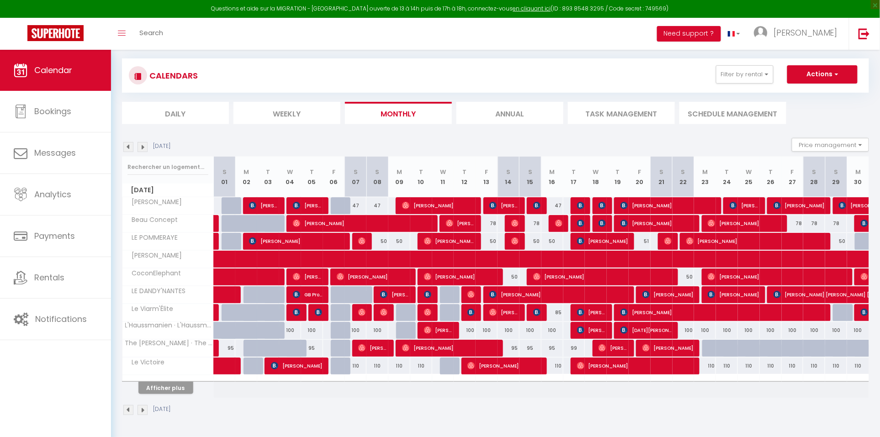
click at [173, 387] on button "Afficher plus" at bounding box center [165, 388] width 55 height 12
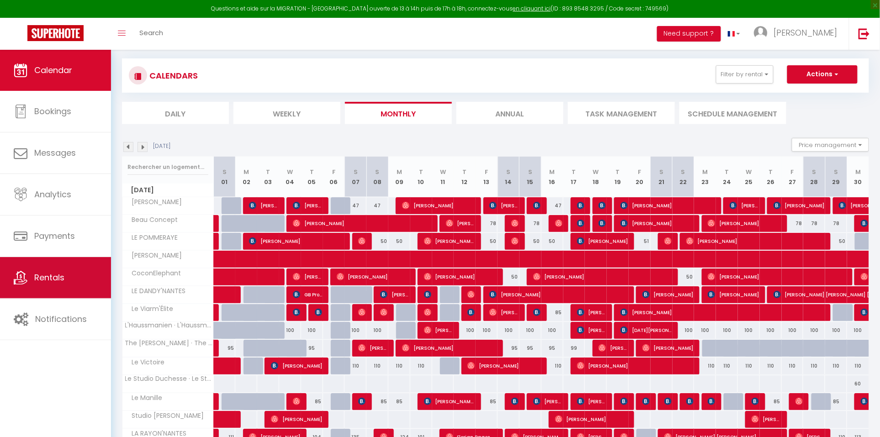
click at [77, 277] on link "Rentals" at bounding box center [55, 277] width 111 height 41
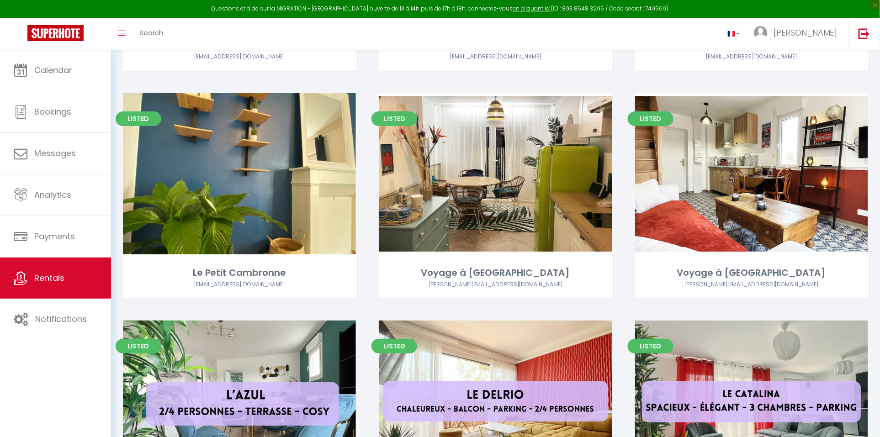
scroll to position [1250, 0]
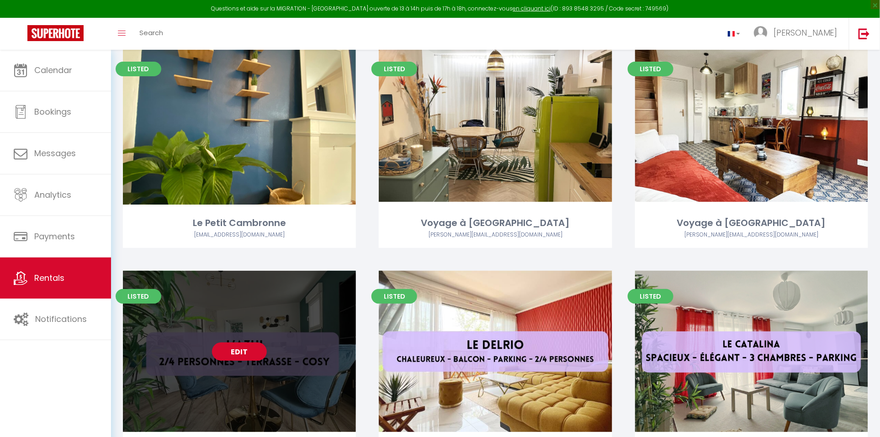
click at [241, 348] on link "Edit" at bounding box center [239, 352] width 55 height 18
select select "3"
select select "2"
select select "1"
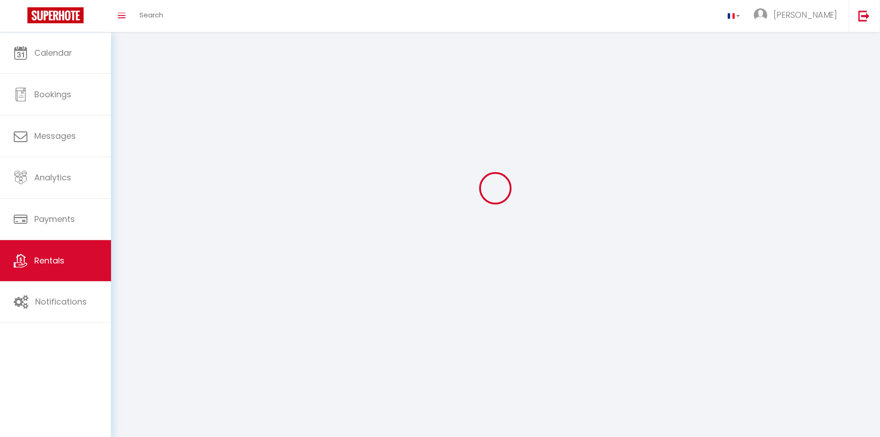
select select
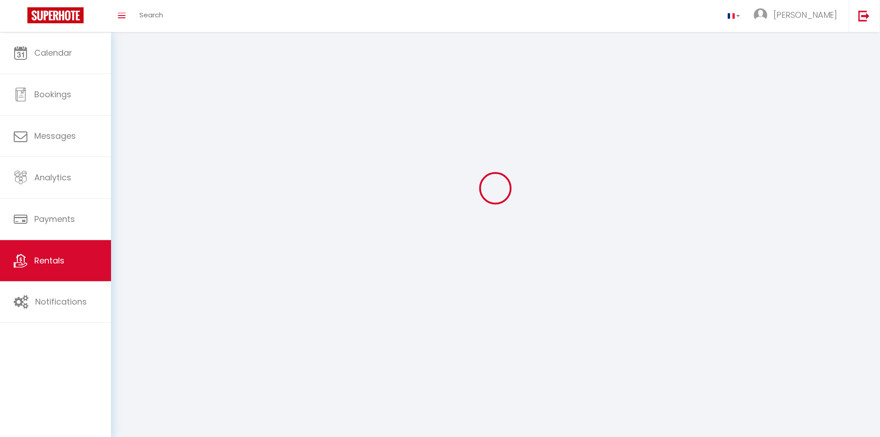
select select
checkbox input "false"
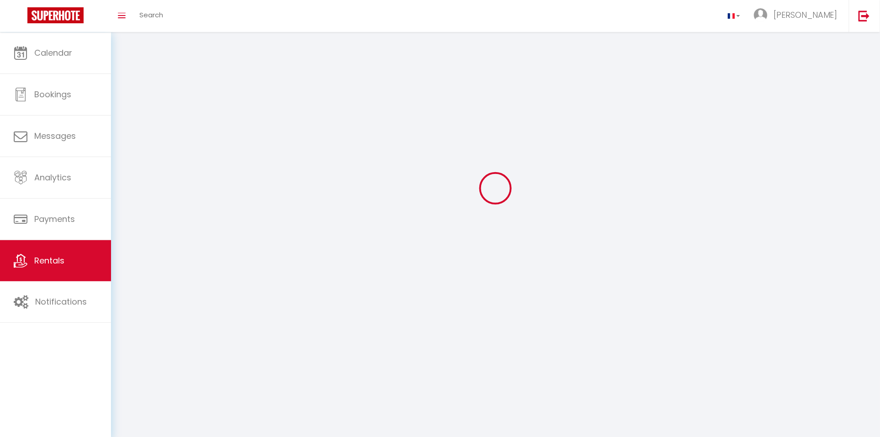
select select
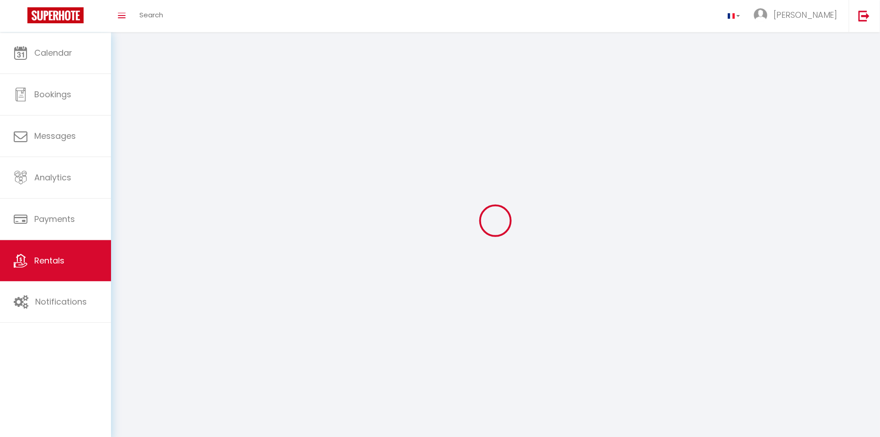
select select
checkbox input "false"
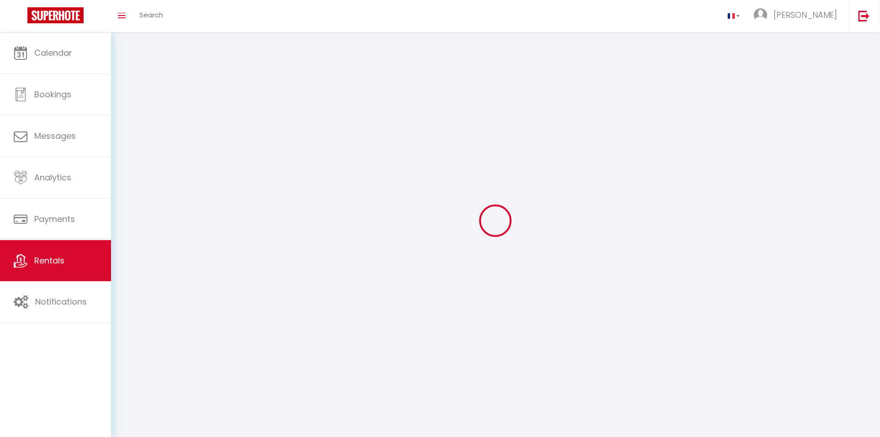
checkbox input "false"
select select
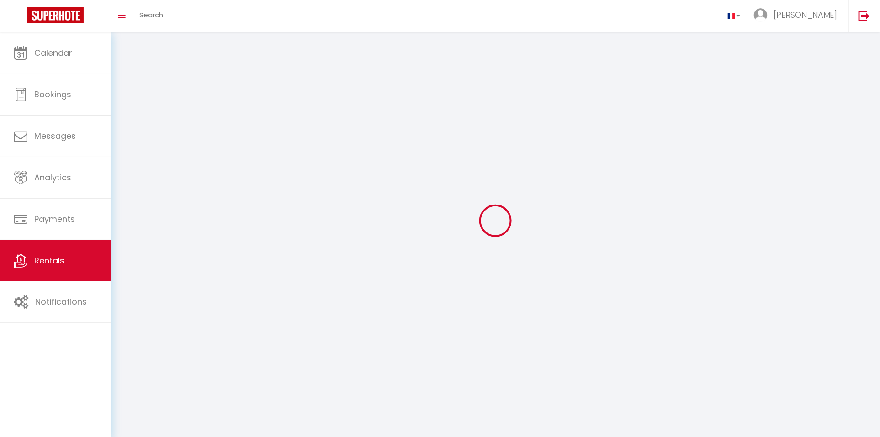
select select
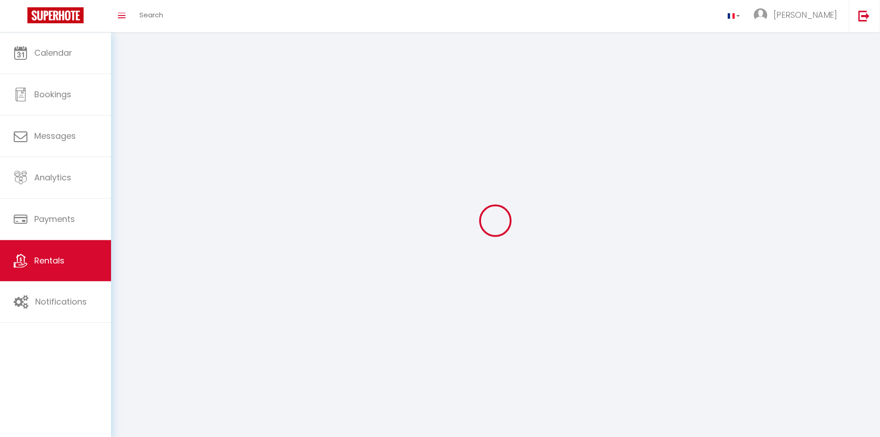
checkbox input "false"
select select
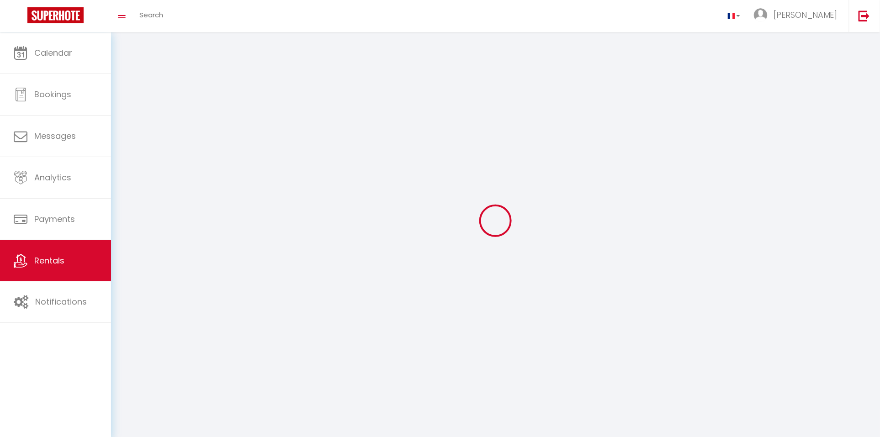
select select
select select "1"
select select "28"
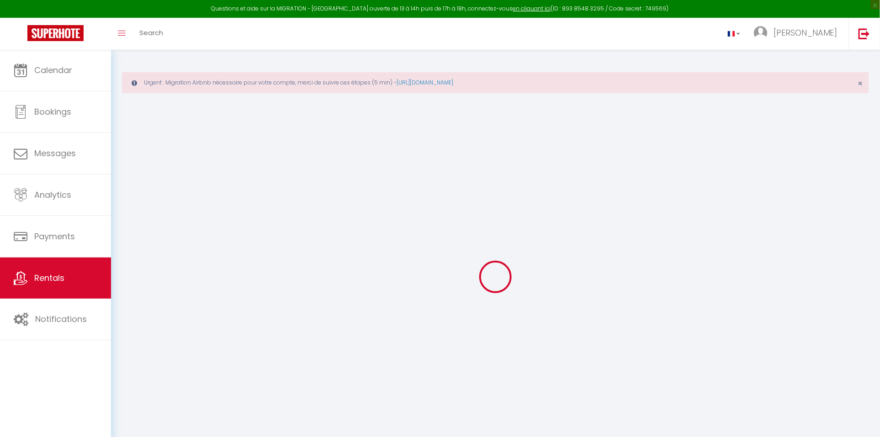
select select
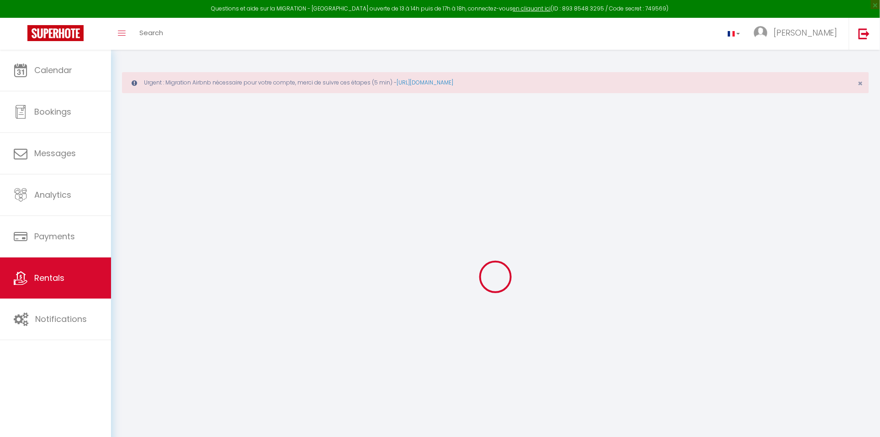
select select
checkbox input "false"
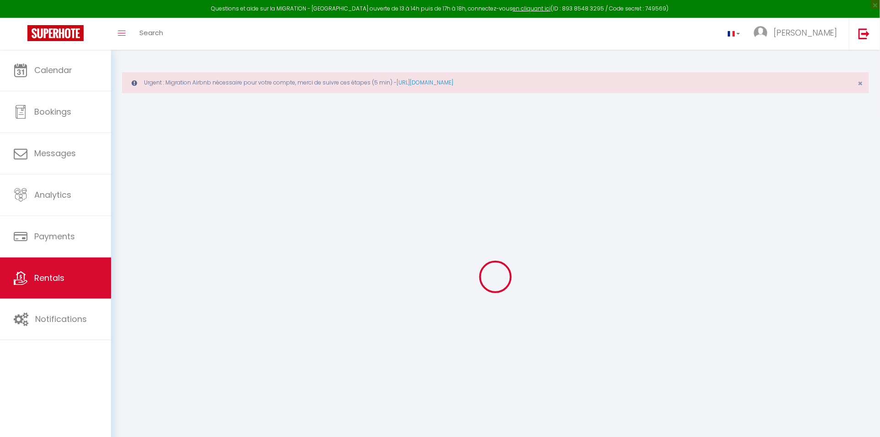
select select
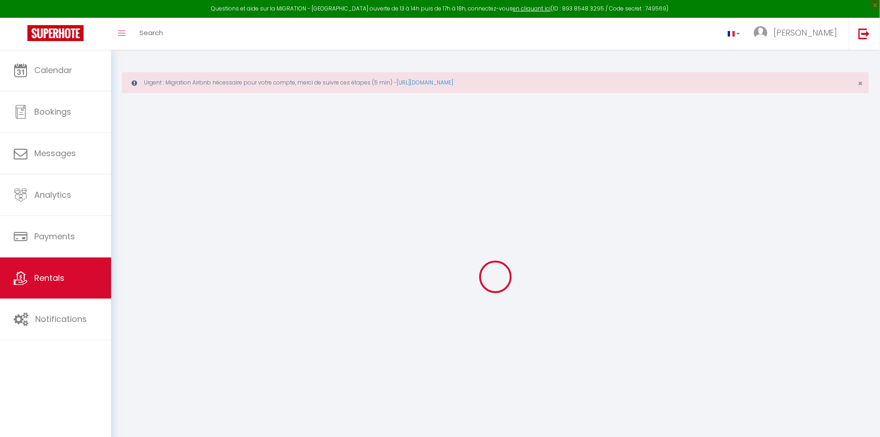
select select
checkbox input "false"
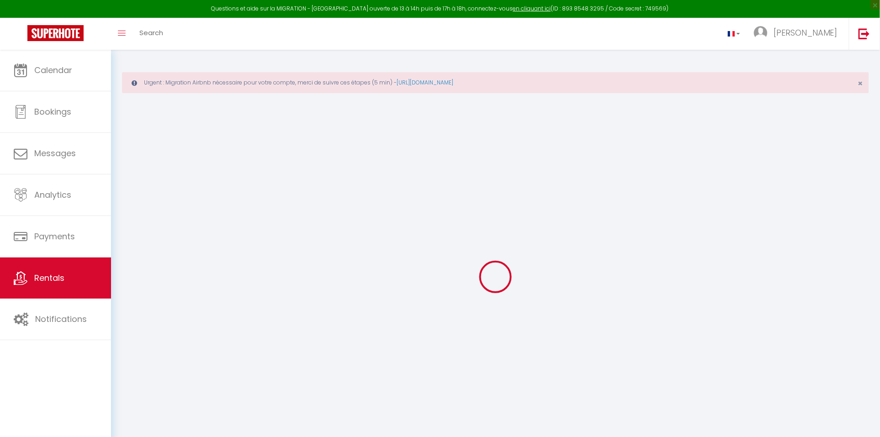
checkbox input "false"
select select
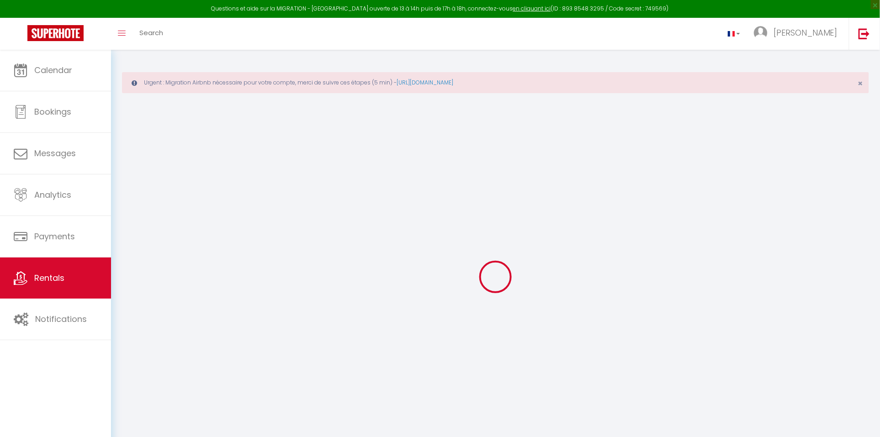
select select
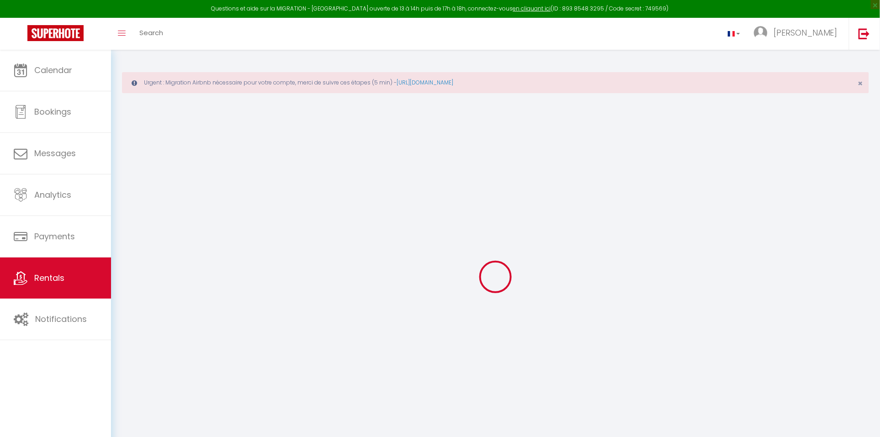
checkbox input "false"
select select
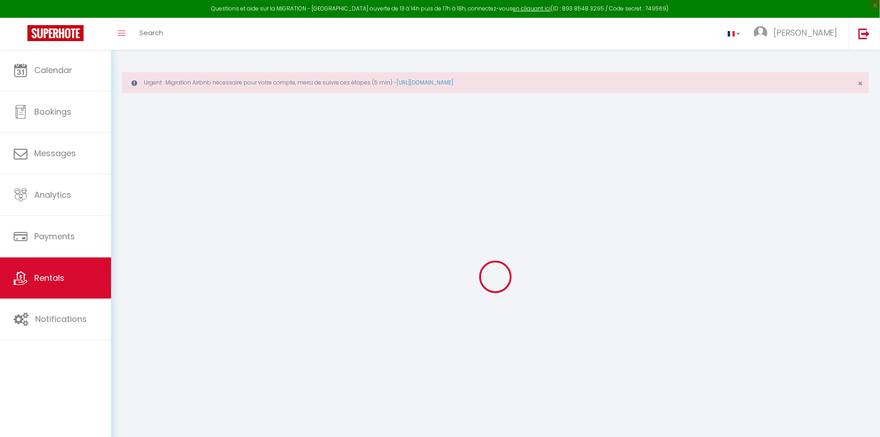
select select
type input "L'Azul"
type input "[PERSON_NAME]"
type input "Neumann"
type input "[STREET_ADDRESS]"
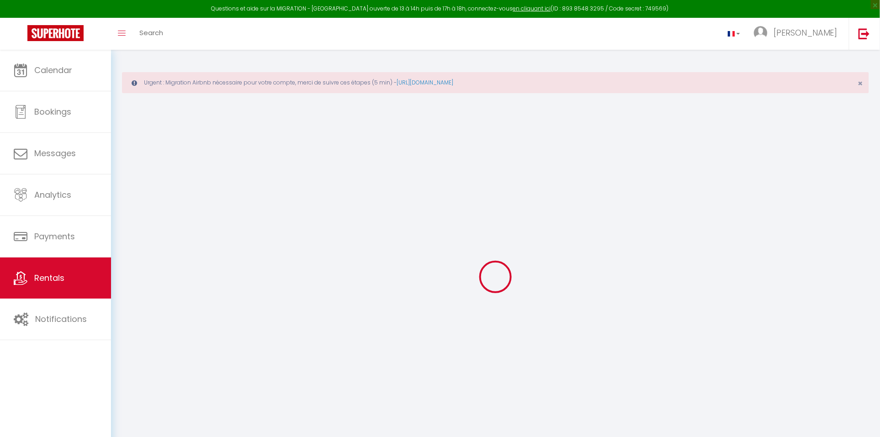
type input "44400"
type input "Rezé"
type input "80"
type input "42"
type input "5.5"
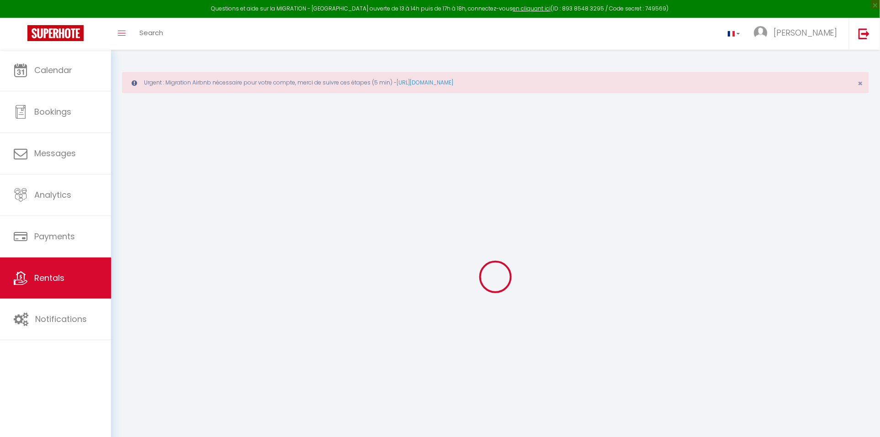
type input "0"
select select
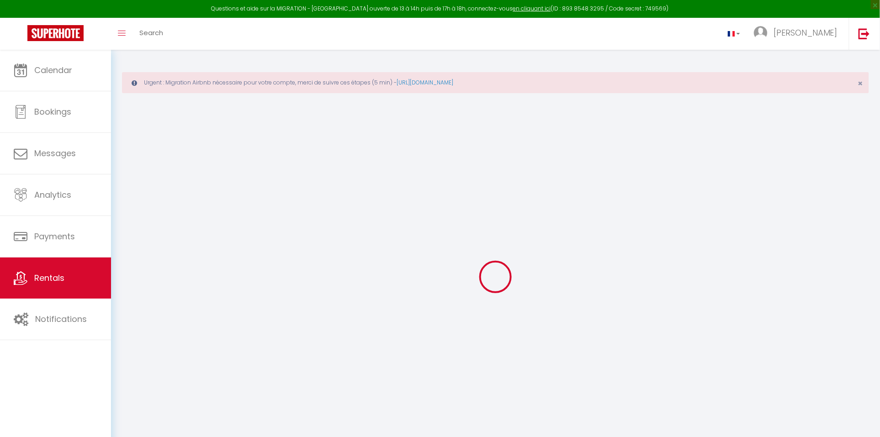
select select
type input "[STREET_ADDRESS]"
type input "44400"
type input "Rezé"
type input "[DOMAIN_NAME][EMAIL_ADDRESS][DOMAIN_NAME]"
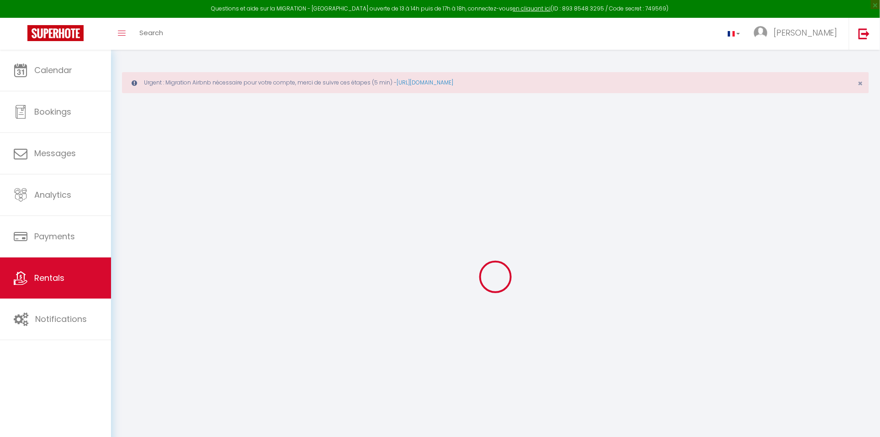
select select
checkbox input "false"
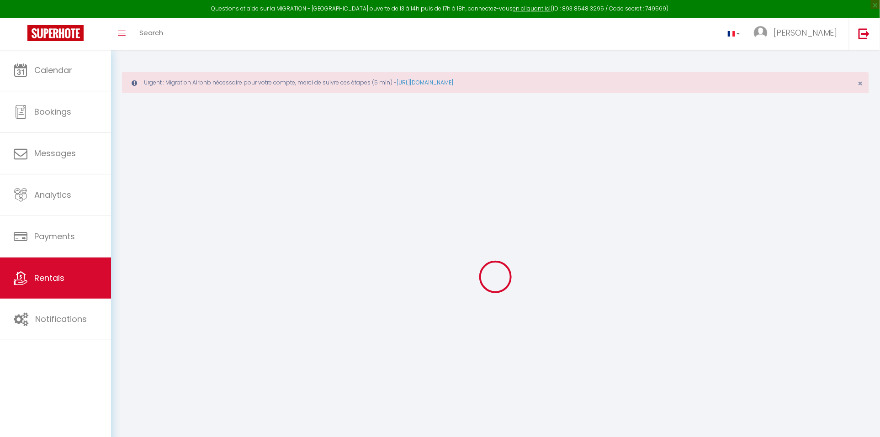
radio input "true"
type input "25"
type input "42"
type input "0"
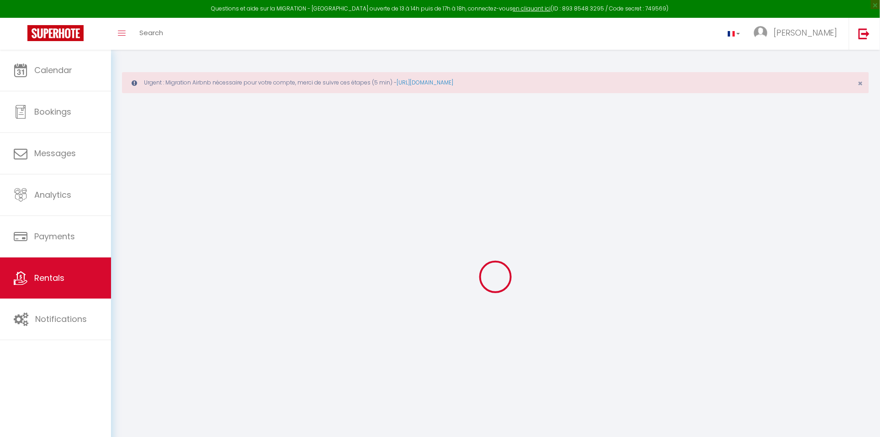
type input "0"
select select
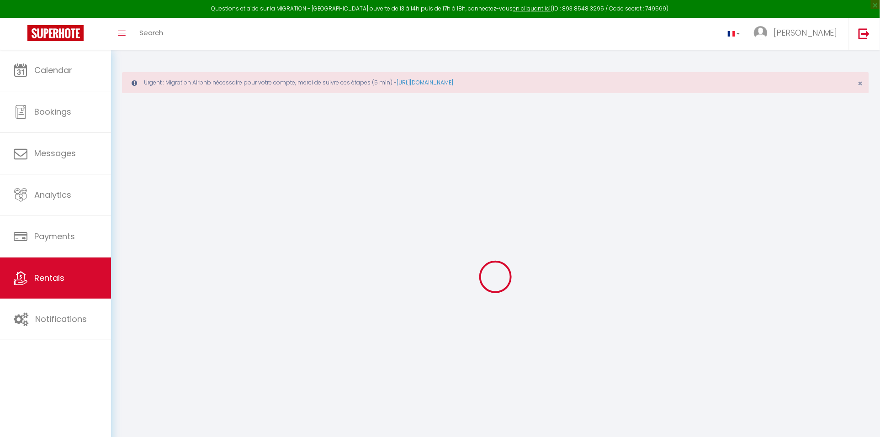
select select
checkbox input "false"
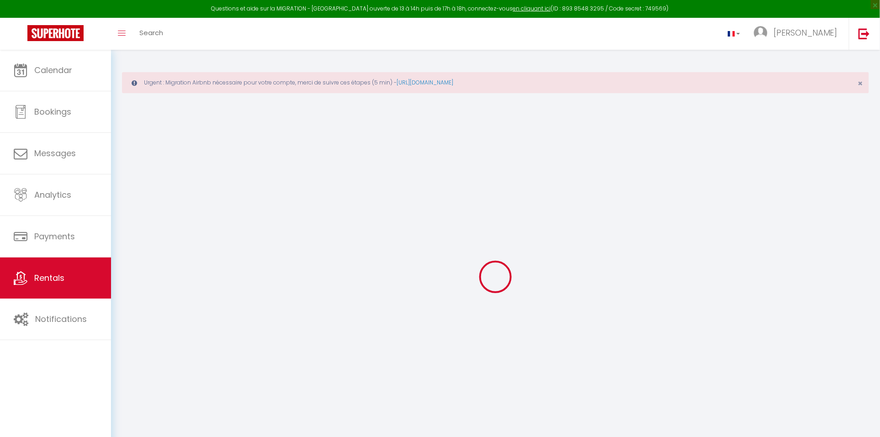
checkbox input "false"
select select
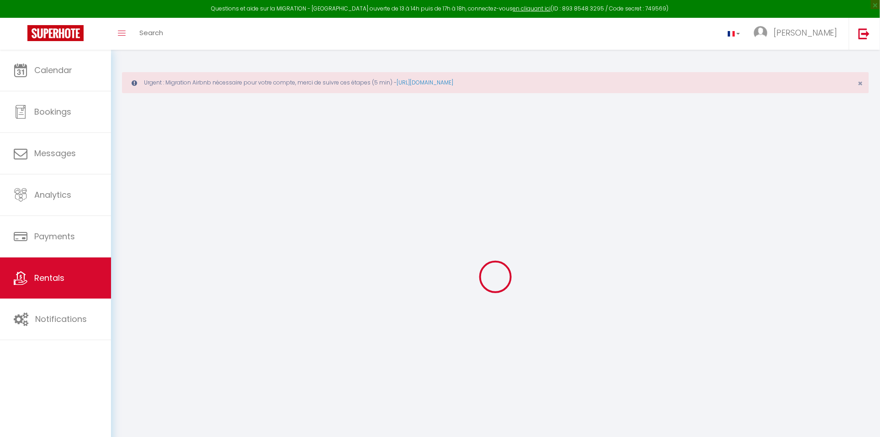
select select
checkbox input "false"
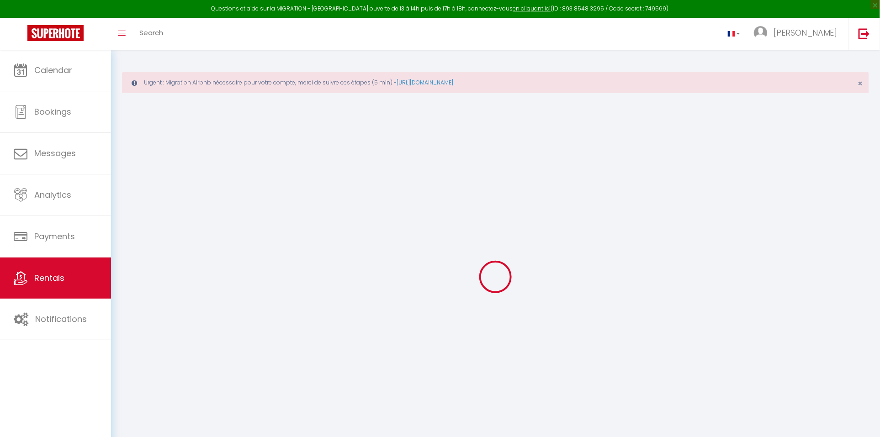
checkbox input "false"
select select
checkbox input "false"
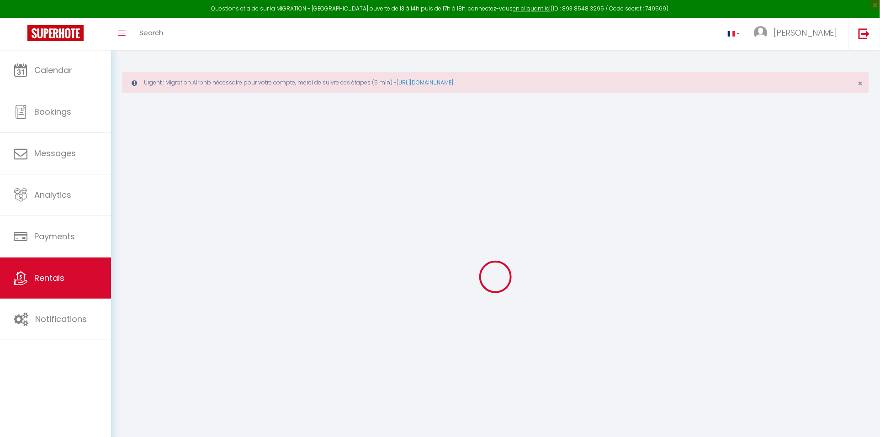
checkbox input "false"
select select "17:00"
select select "23:45"
select select "11:00"
select select "30"
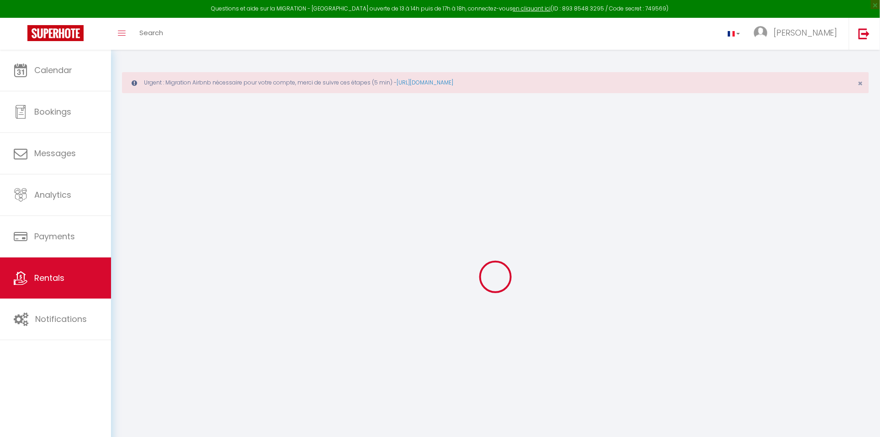
select select "120"
select select
checkbox input "false"
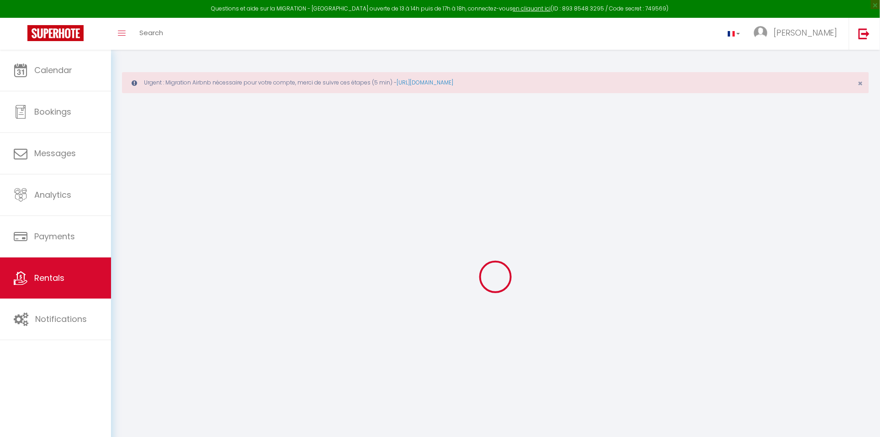
checkbox input "false"
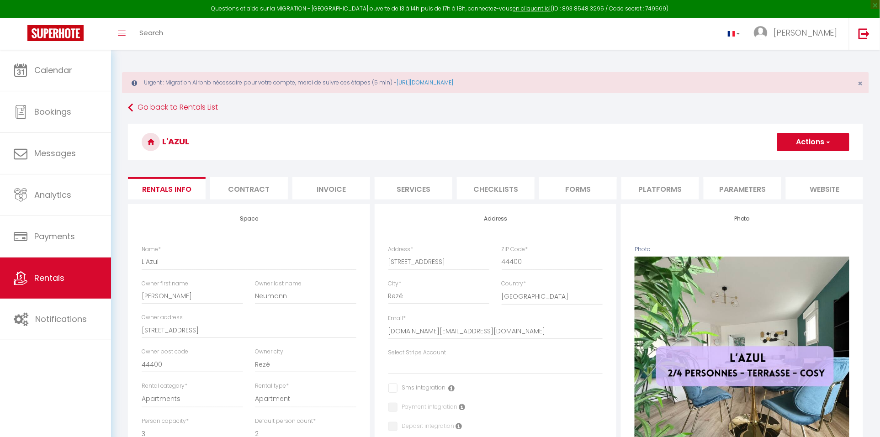
select select
checkbox input "false"
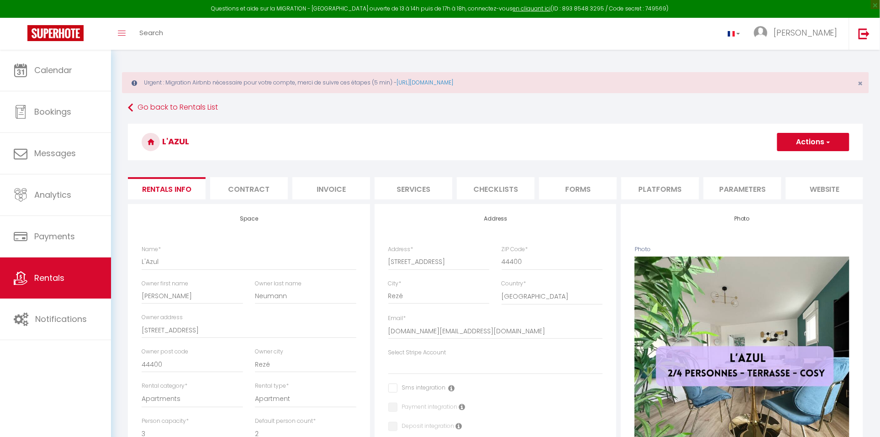
select select
checkbox input "false"
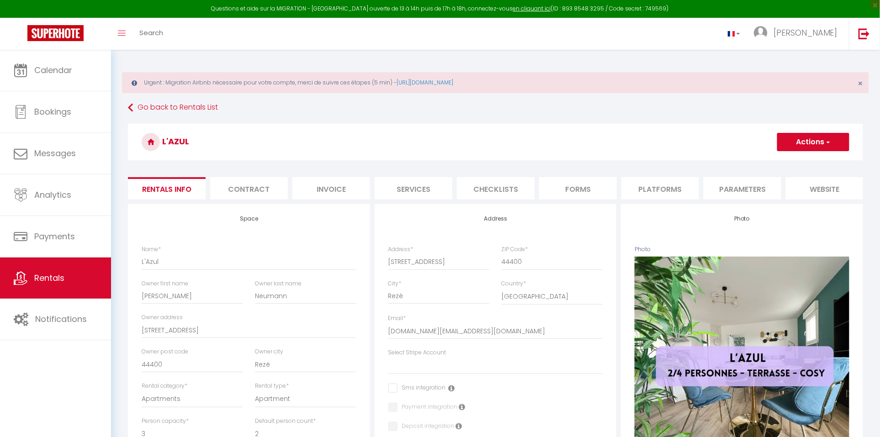
click at [665, 195] on li "Platforms" at bounding box center [660, 188] width 78 height 22
select select
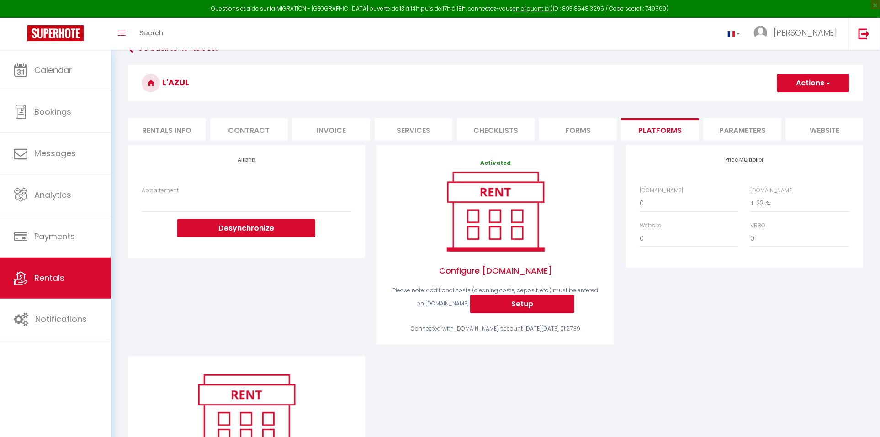
scroll to position [63, 0]
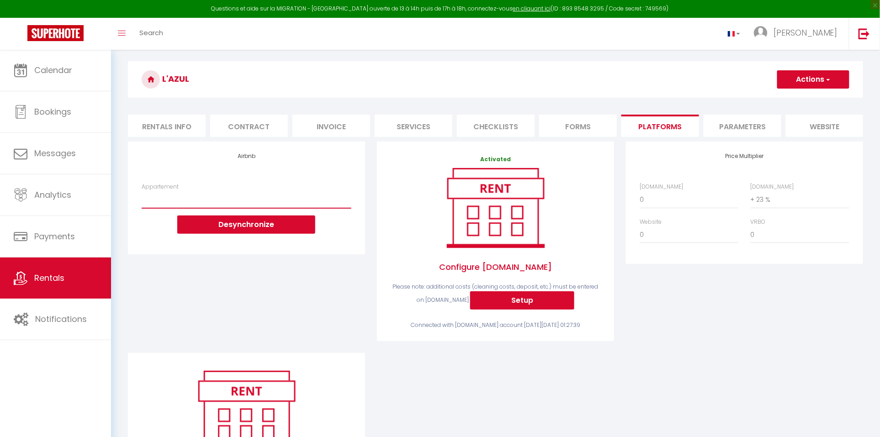
click at [251, 227] on button "Desynchronize" at bounding box center [246, 225] width 138 height 18
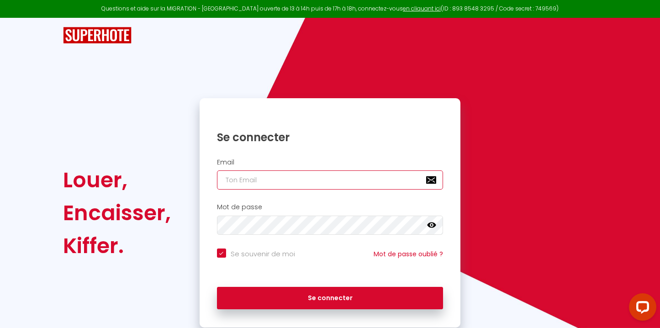
type input "[DOMAIN_NAME][EMAIL_ADDRESS][DOMAIN_NAME]"
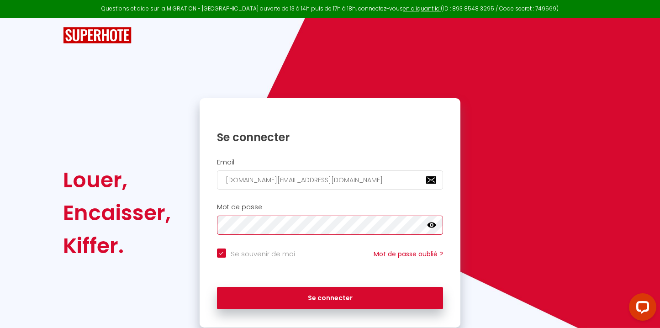
click at [330, 296] on button "Se connecter" at bounding box center [330, 298] width 227 height 23
checkbox input "true"
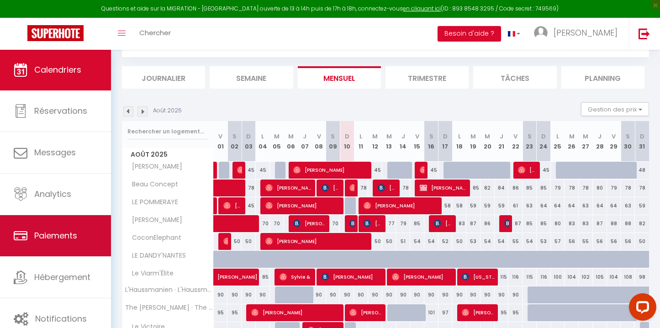
scroll to position [64, 0]
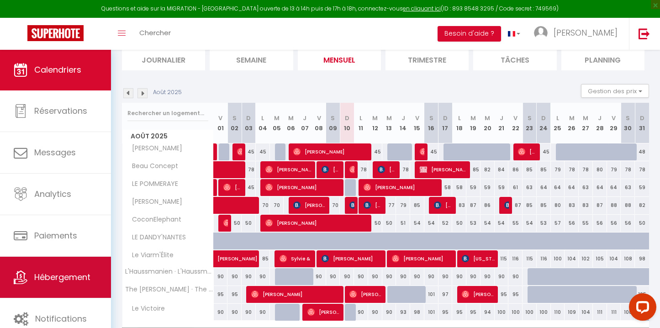
click at [74, 275] on span "Hébergement" at bounding box center [62, 276] width 56 height 11
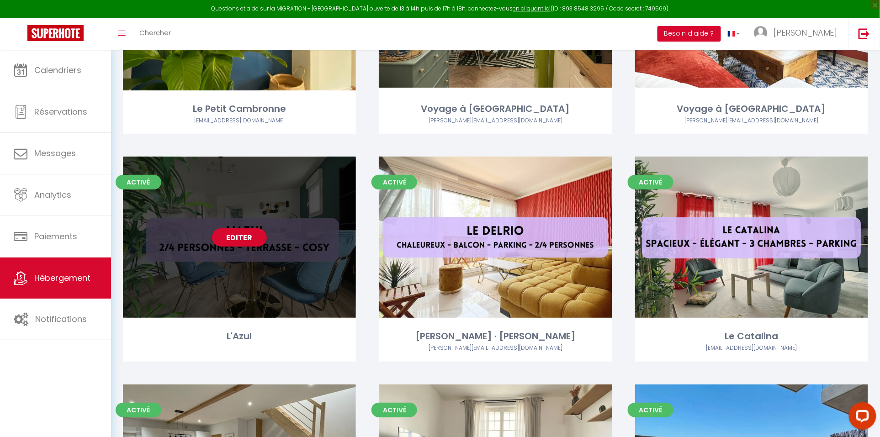
scroll to position [1370, 0]
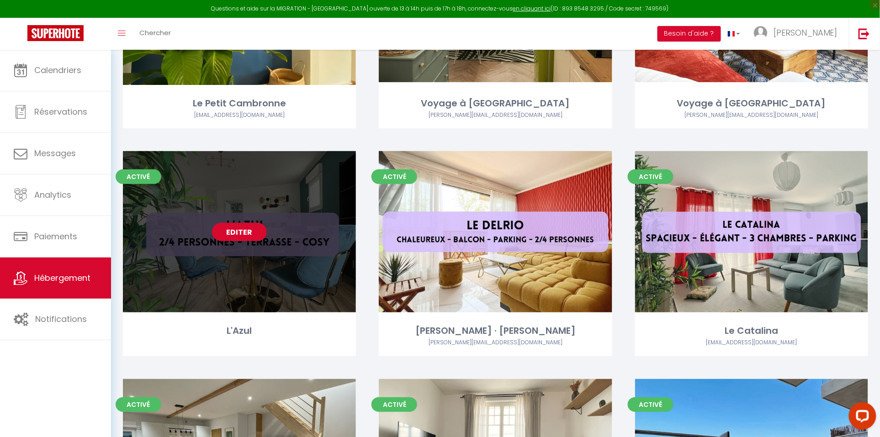
click at [243, 225] on link "Editer" at bounding box center [239, 232] width 55 height 18
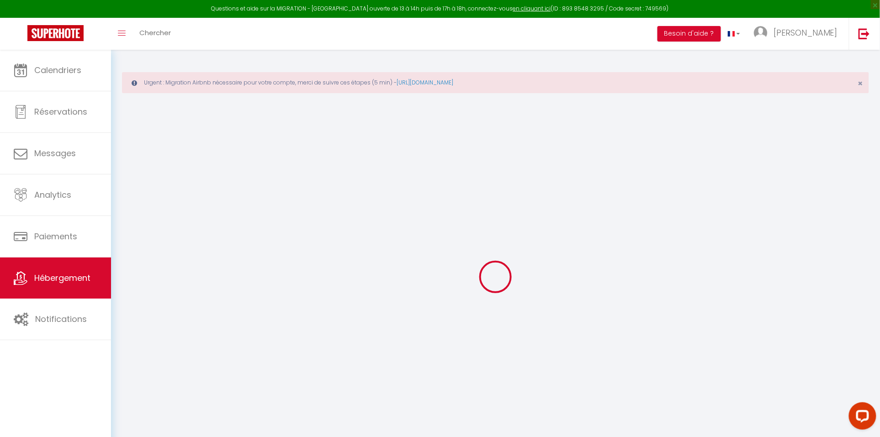
select select "+ 23 %"
select select
checkbox input "false"
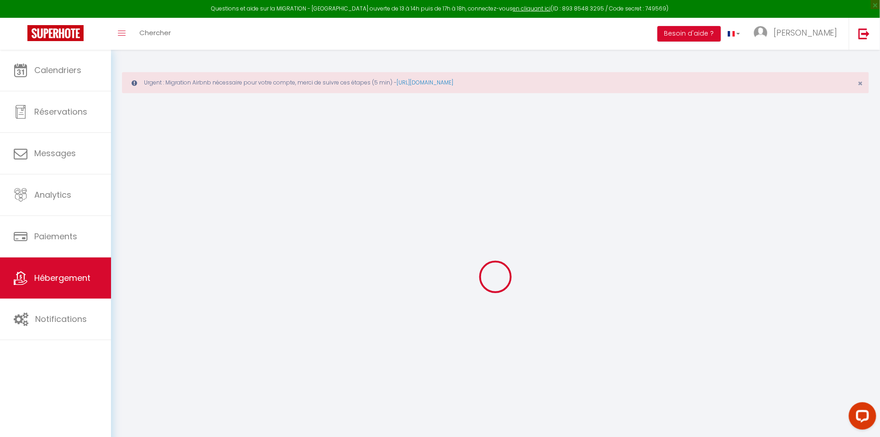
checkbox input "false"
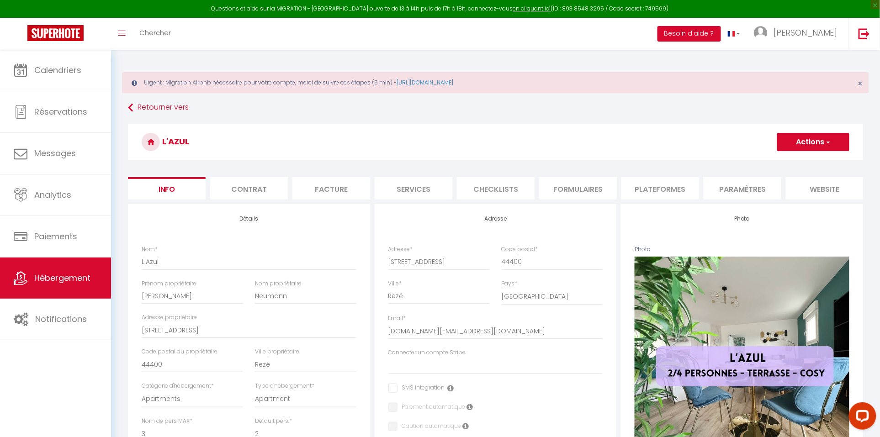
click at [659, 187] on li "website" at bounding box center [824, 188] width 78 height 22
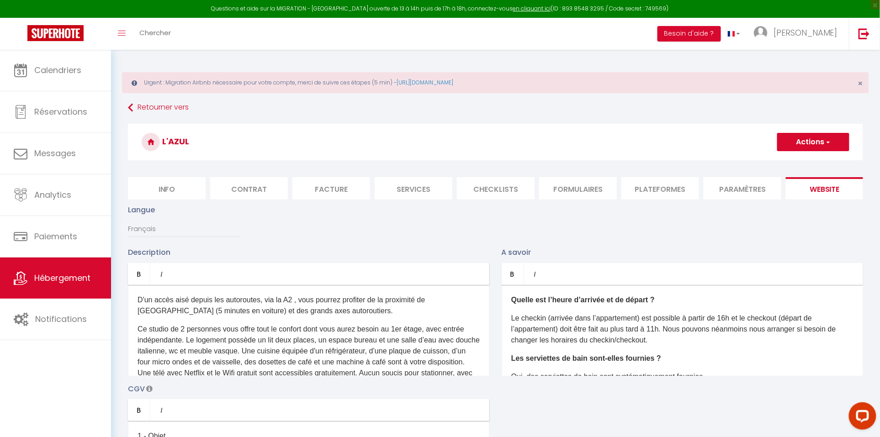
click at [659, 187] on li "Paramètres" at bounding box center [742, 188] width 78 height 22
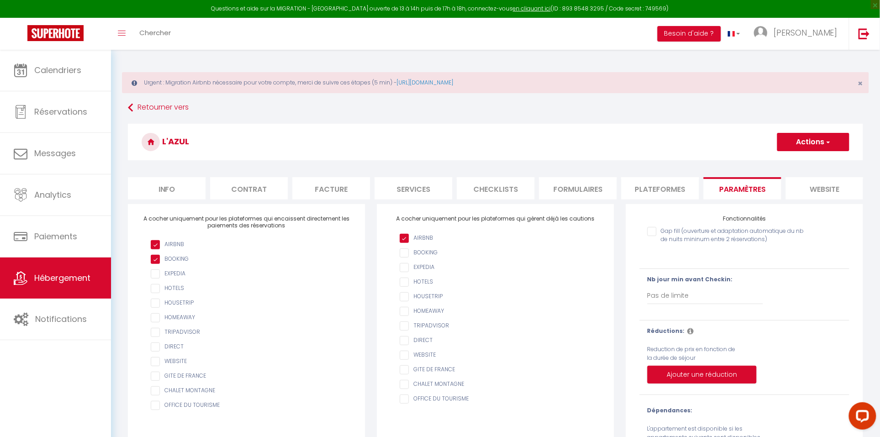
click at [659, 187] on li "Plateformes" at bounding box center [660, 188] width 78 height 22
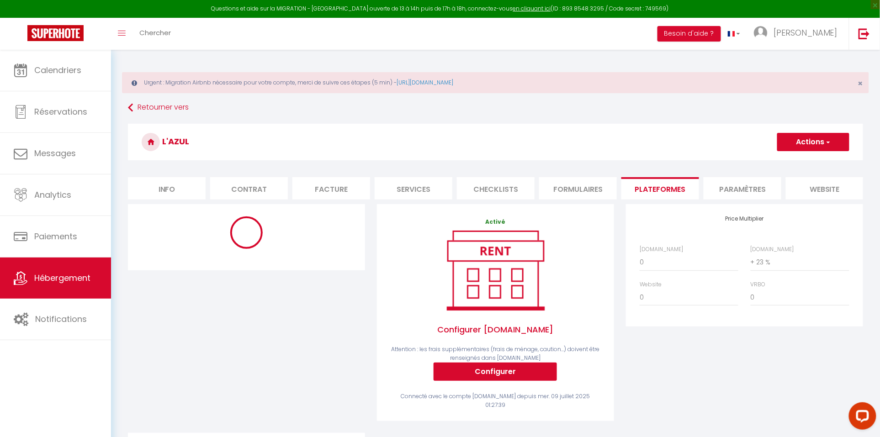
click at [274, 238] on div at bounding box center [247, 233] width 210 height 34
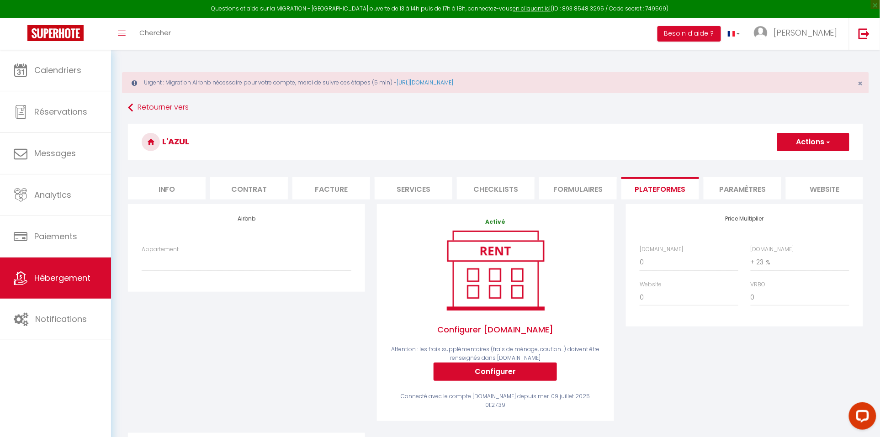
click at [659, 134] on button "Actions" at bounding box center [813, 142] width 72 height 18
click at [659, 163] on link "Enregistrer" at bounding box center [812, 162] width 72 height 12
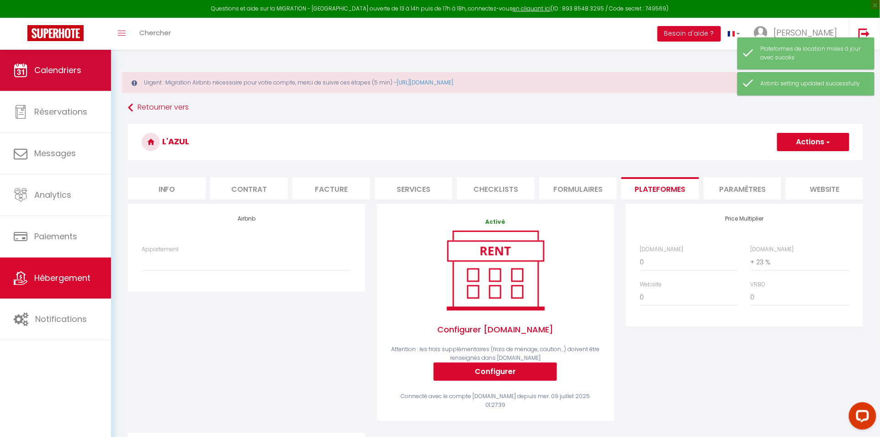
click at [81, 71] on span "Calendriers" at bounding box center [57, 69] width 47 height 11
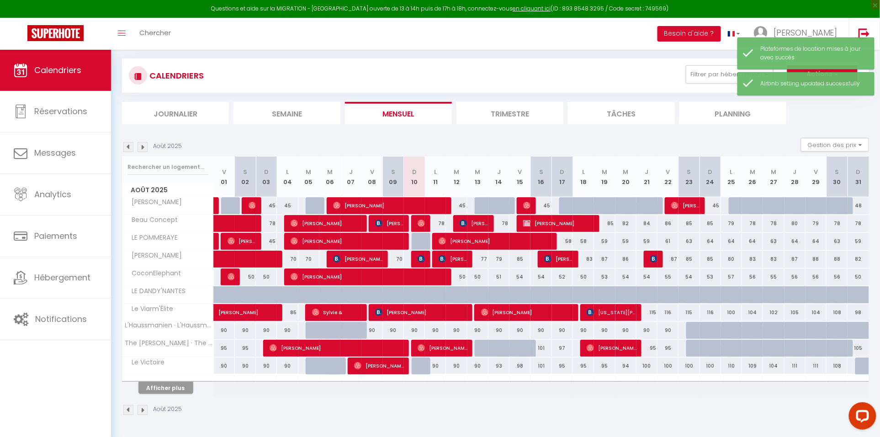
scroll to position [50, 0]
click at [166, 327] on div at bounding box center [167, 378] width 91 height 6
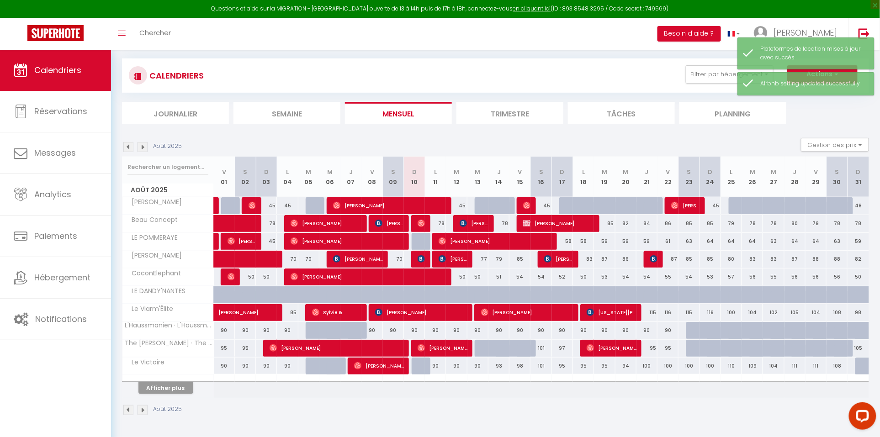
click at [169, 327] on button "Afficher plus" at bounding box center [165, 388] width 55 height 12
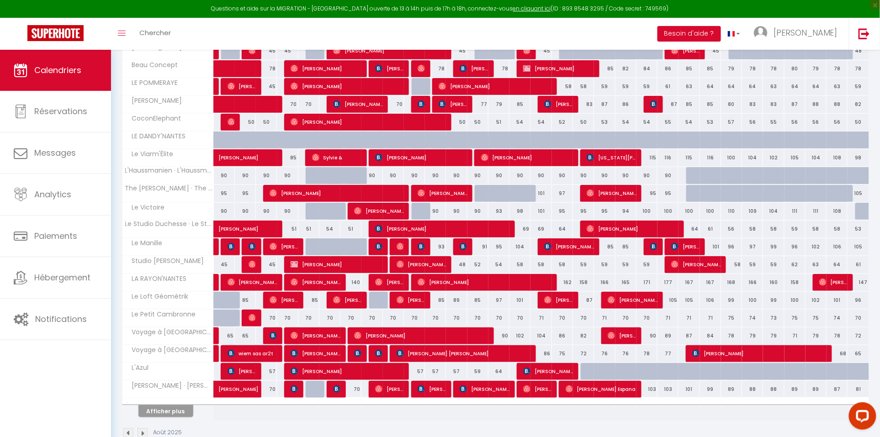
scroll to position [229, 0]
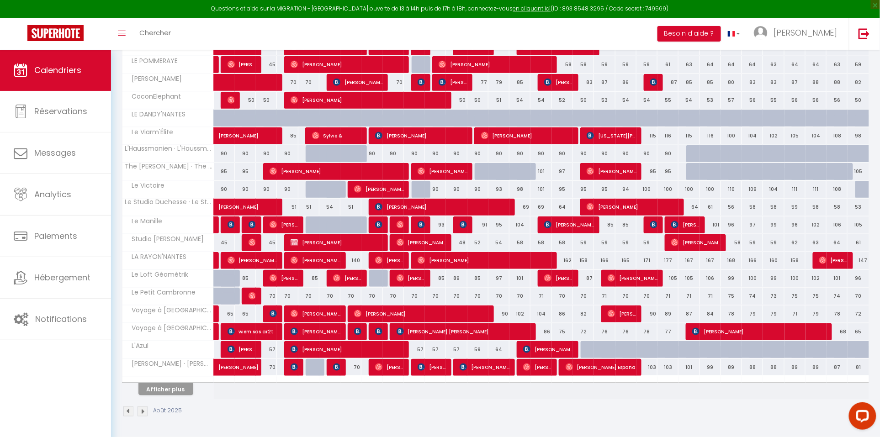
click at [584, 327] on div at bounding box center [590, 349] width 21 height 17
type input "67"
select select "1"
type input "Lun 18 Août 2025"
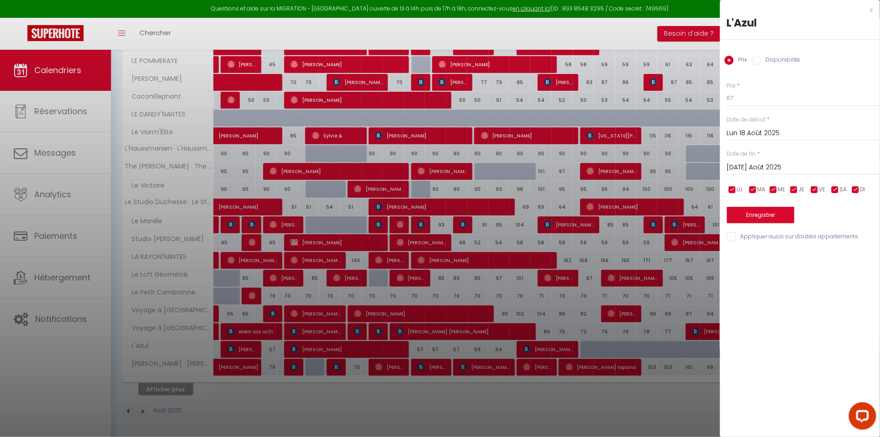
click at [659, 169] on input "[DATE] Août 2025" at bounding box center [803, 168] width 153 height 12
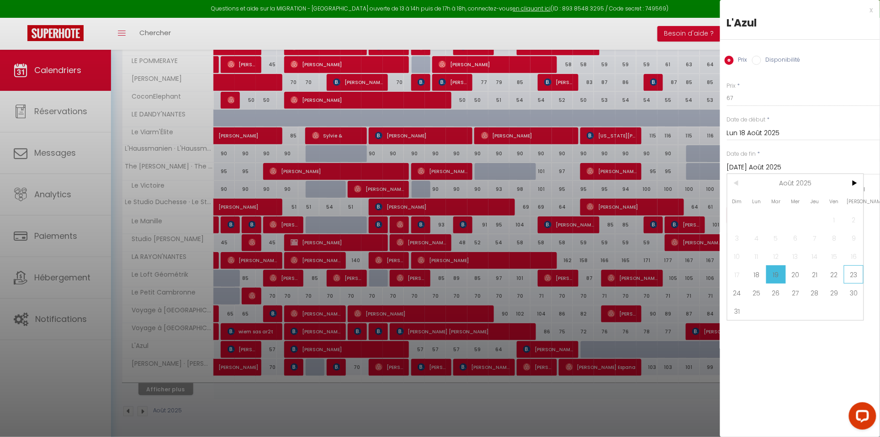
click at [659, 277] on span "23" at bounding box center [853, 274] width 20 height 18
type input "[PERSON_NAME] 23 Août 2025"
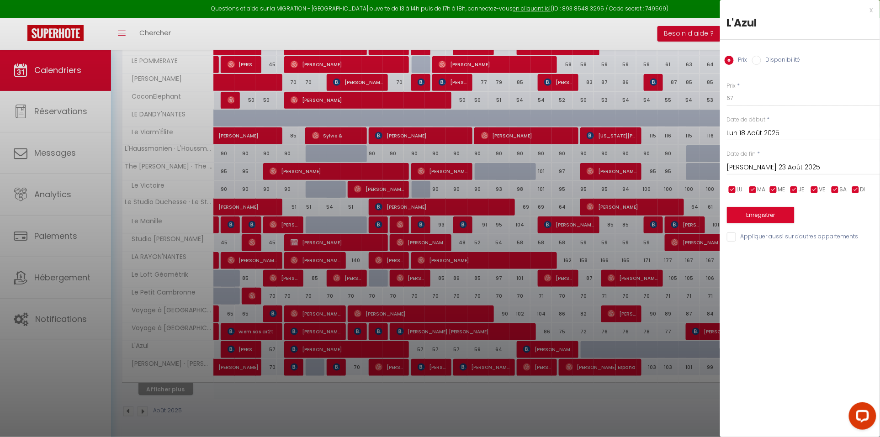
click at [659, 59] on input "Disponibilité" at bounding box center [756, 60] width 9 height 9
radio input "true"
radio input "false"
click at [659, 212] on button "Enregistrer" at bounding box center [761, 216] width 68 height 16
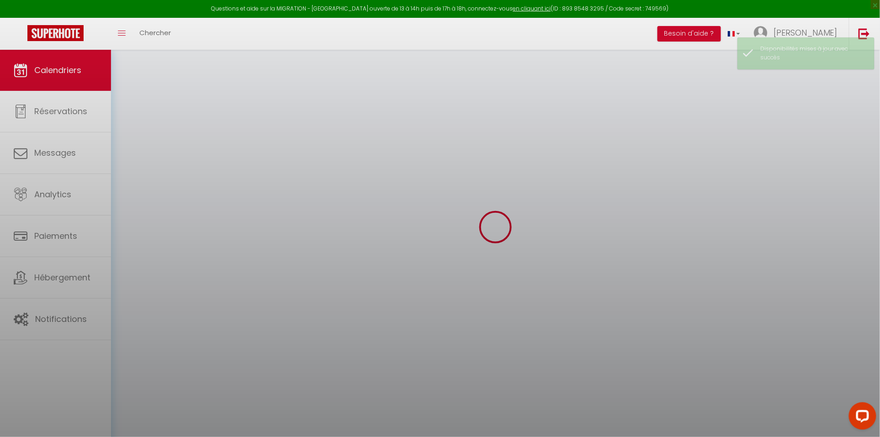
scroll to position [50, 0]
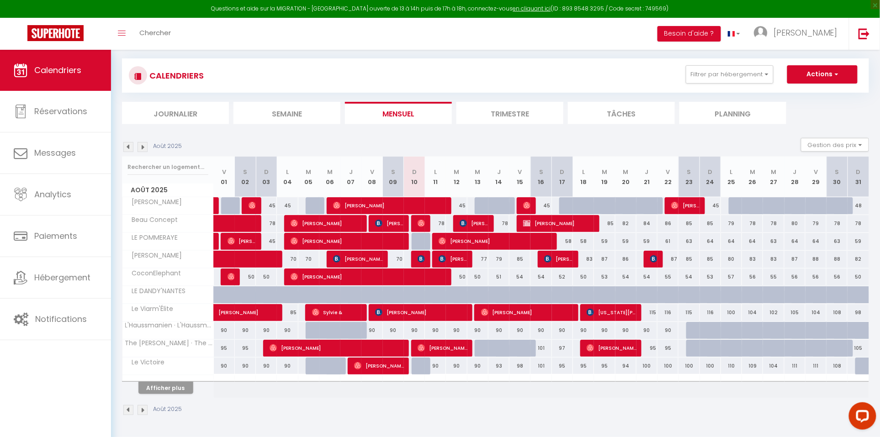
click at [178, 327] on button "Afficher plus" at bounding box center [165, 388] width 55 height 12
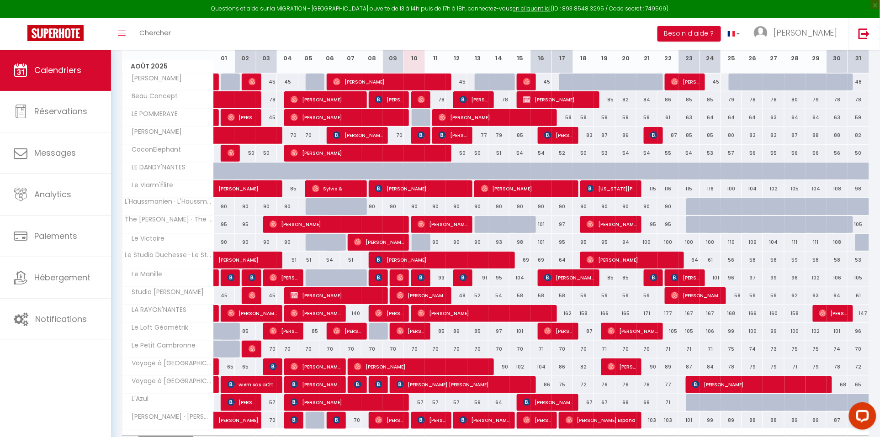
scroll to position [177, 0]
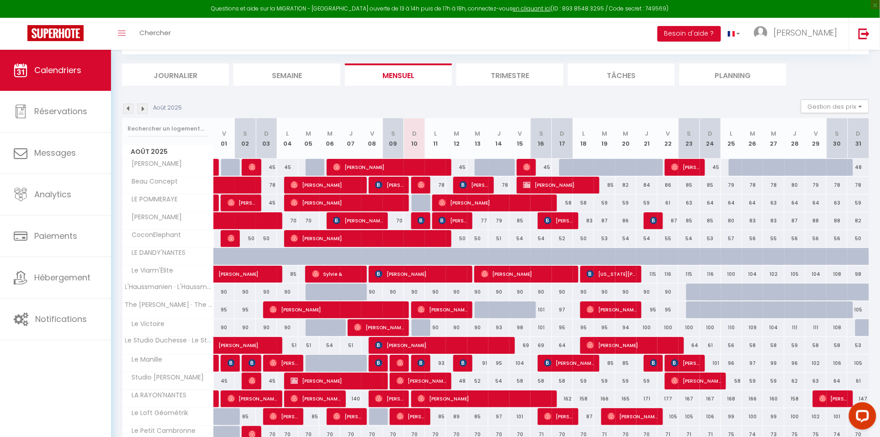
click at [132, 111] on img at bounding box center [128, 109] width 10 height 10
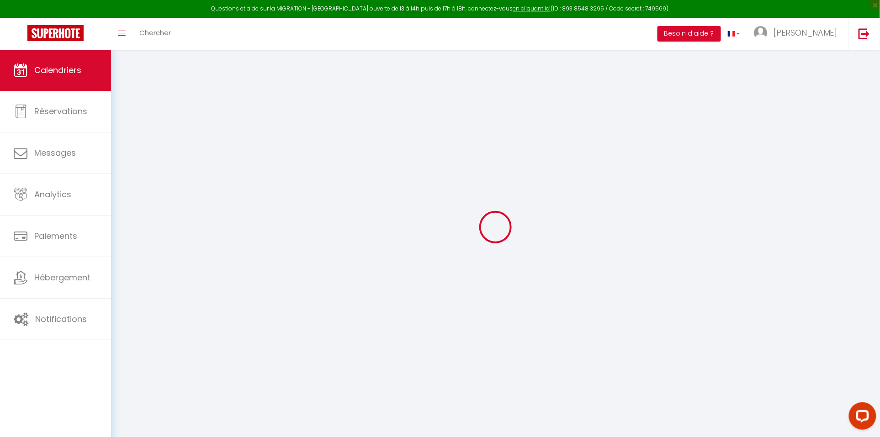
scroll to position [50, 0]
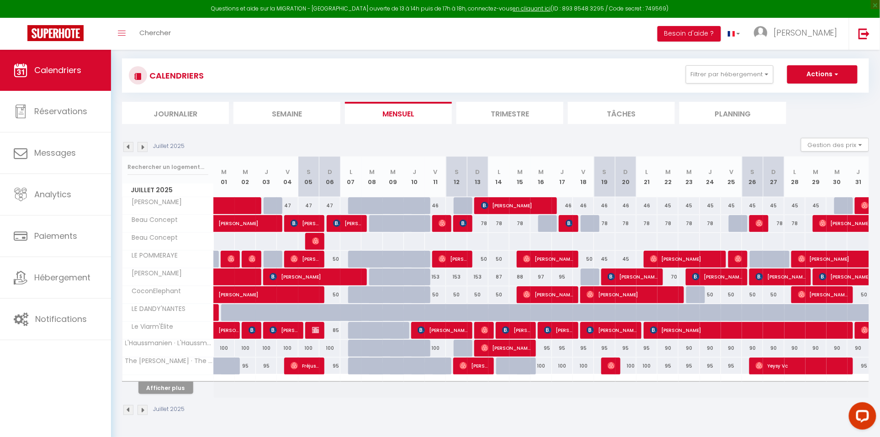
drag, startPoint x: 128, startPoint y: 109, endPoint x: 127, endPoint y: 138, distance: 29.2
click at [127, 138] on div "CALENDRIERS Filtrer par hébergement Tous Alger Lodge Beau Concept LE POMMERAYE …" at bounding box center [495, 237] width 747 height 375
click at [127, 144] on img at bounding box center [128, 147] width 10 height 10
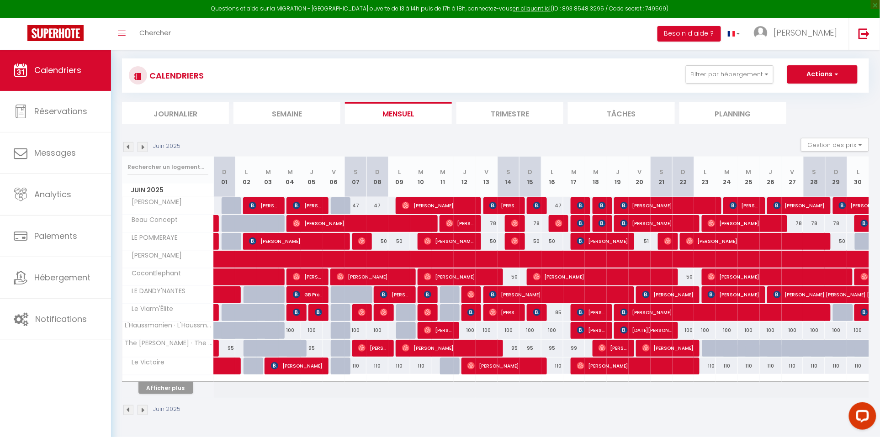
click at [141, 147] on img at bounding box center [142, 147] width 10 height 10
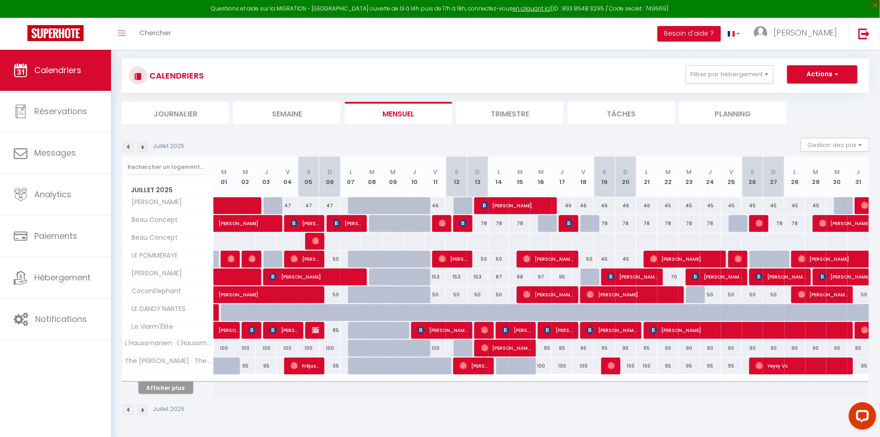
click at [142, 148] on img at bounding box center [142, 147] width 10 height 10
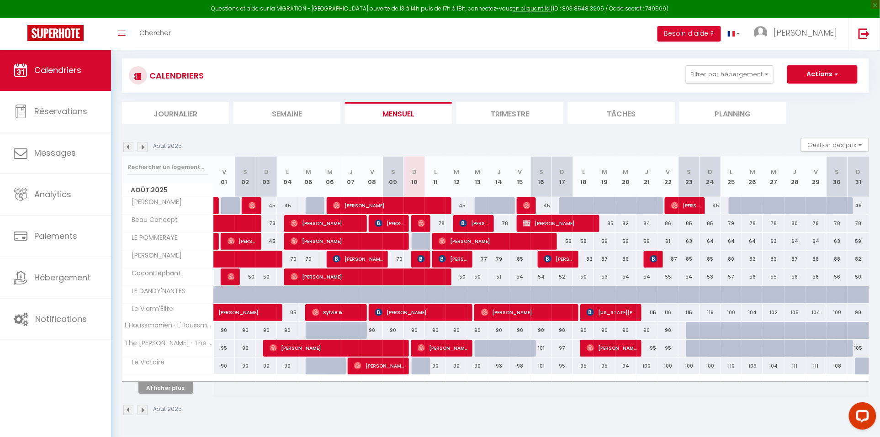
click at [179, 327] on button "Afficher plus" at bounding box center [165, 388] width 55 height 12
select select
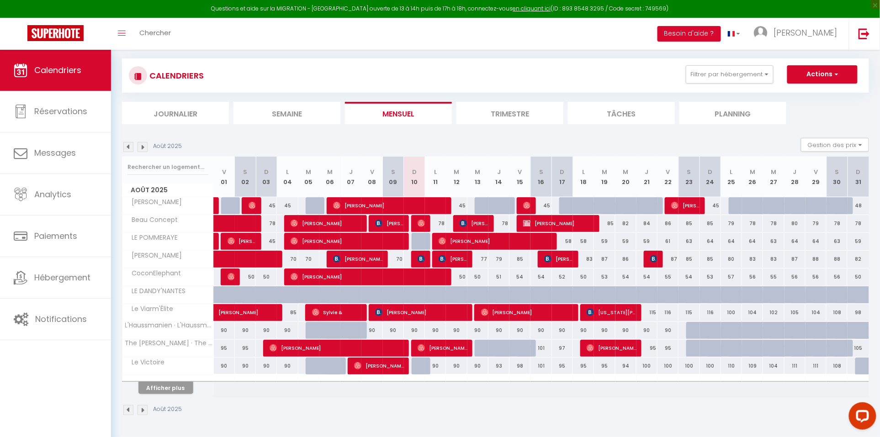
select select
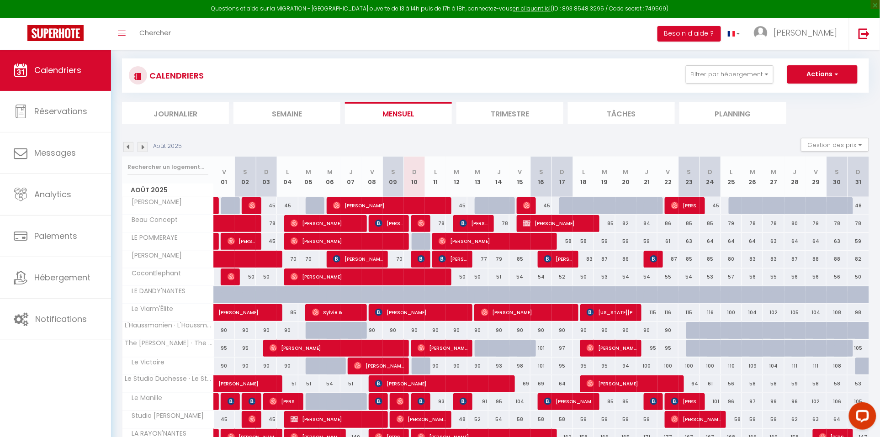
click at [243, 314] on span "[PERSON_NAME]" at bounding box center [249, 307] width 63 height 17
select select "OK"
select select "1"
select select "0"
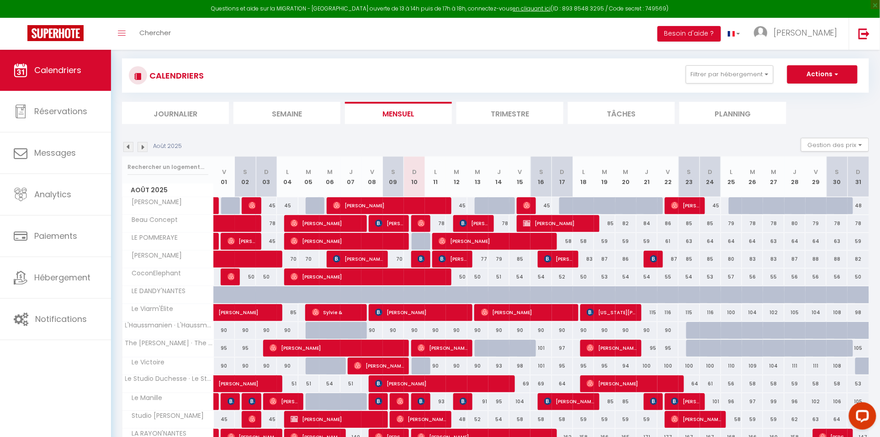
select select "1"
select select
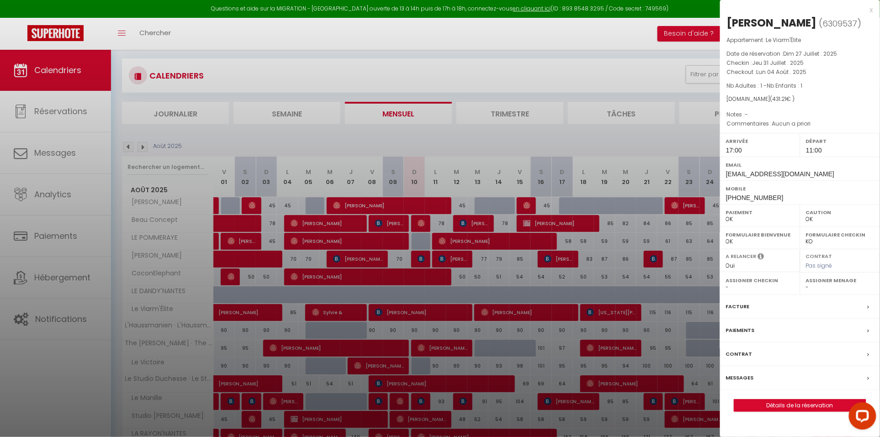
click at [243, 314] on div at bounding box center [440, 218] width 880 height 437
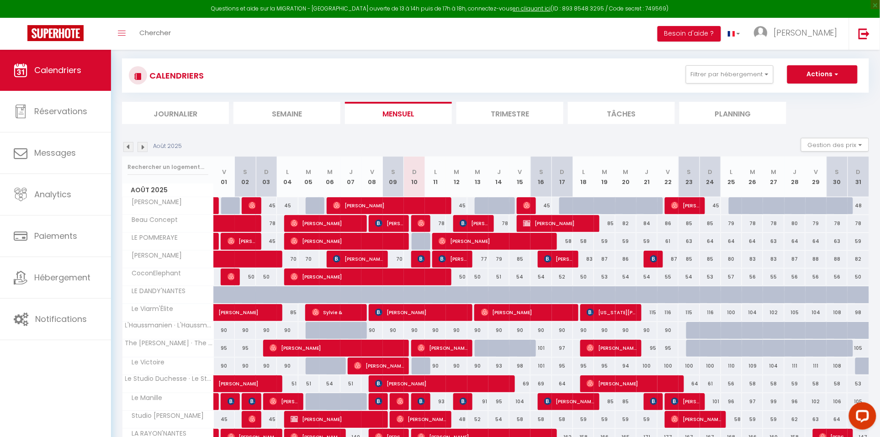
click at [132, 146] on img at bounding box center [128, 147] width 10 height 10
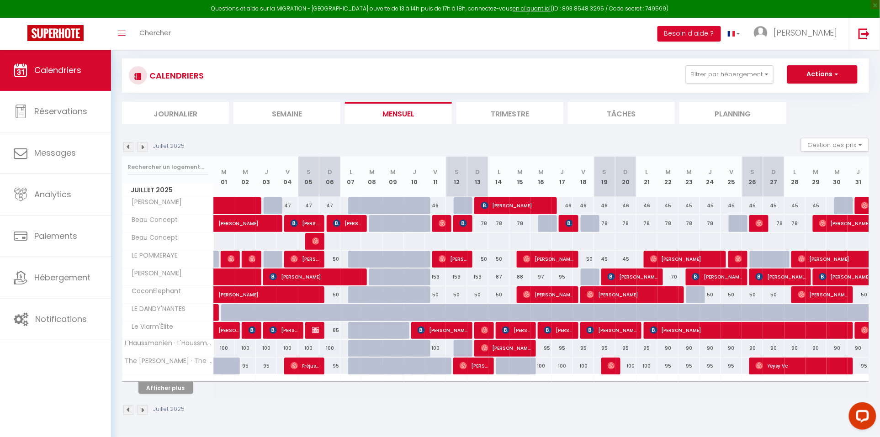
click at [231, 327] on span "[PERSON_NAME]" at bounding box center [228, 325] width 21 height 17
select select "KO"
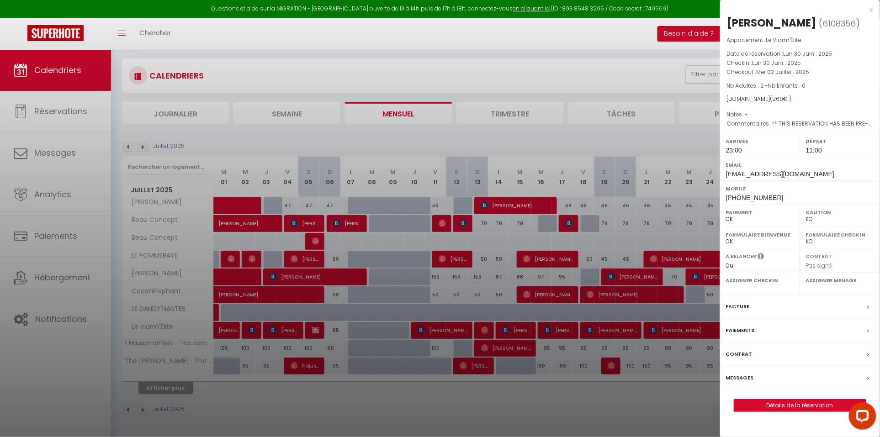
click at [231, 327] on div at bounding box center [440, 218] width 880 height 437
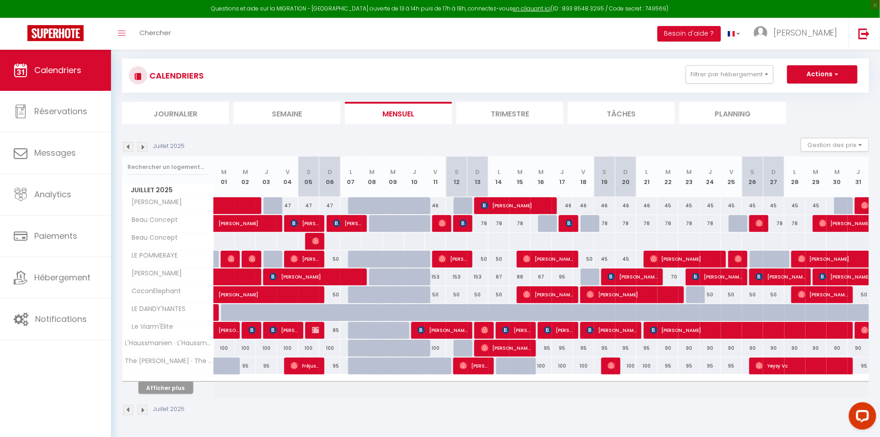
click at [130, 145] on img at bounding box center [128, 147] width 10 height 10
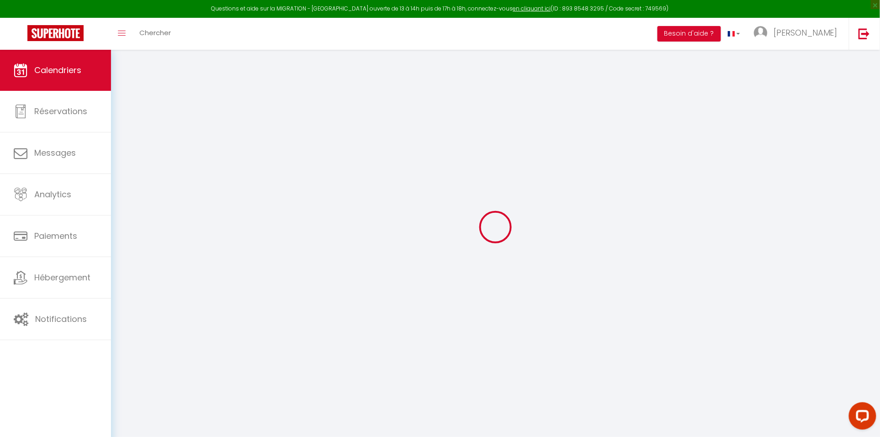
select select "KO"
select select "0"
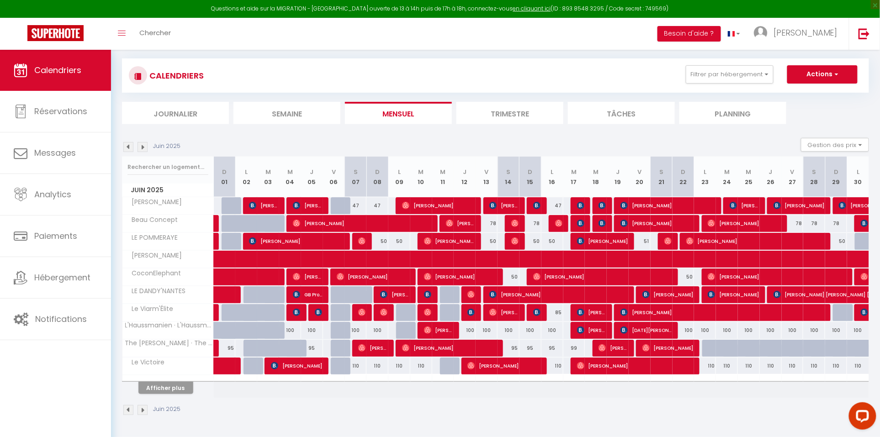
click at [659, 313] on span "[PERSON_NAME]" at bounding box center [722, 312] width 205 height 17
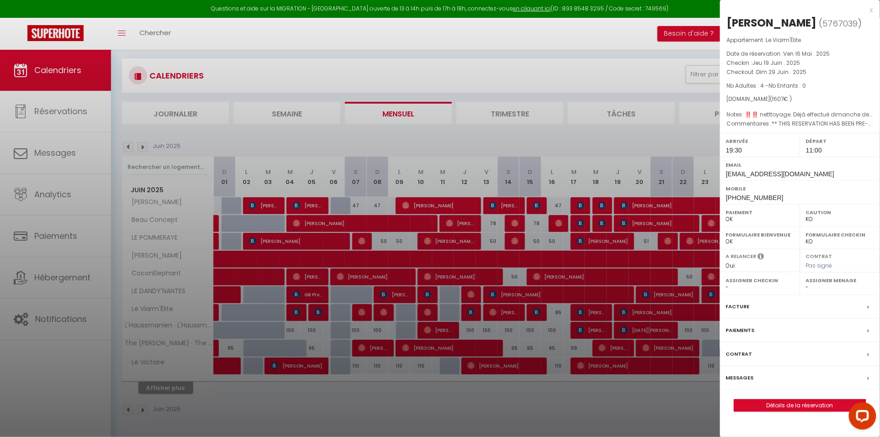
click at [620, 253] on div at bounding box center [440, 218] width 880 height 437
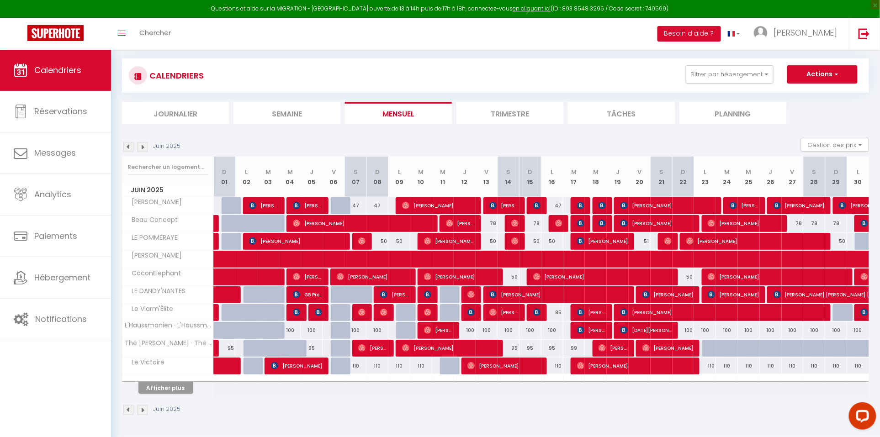
click at [139, 144] on img at bounding box center [142, 147] width 10 height 10
